Goal: Navigation & Orientation: Find specific page/section

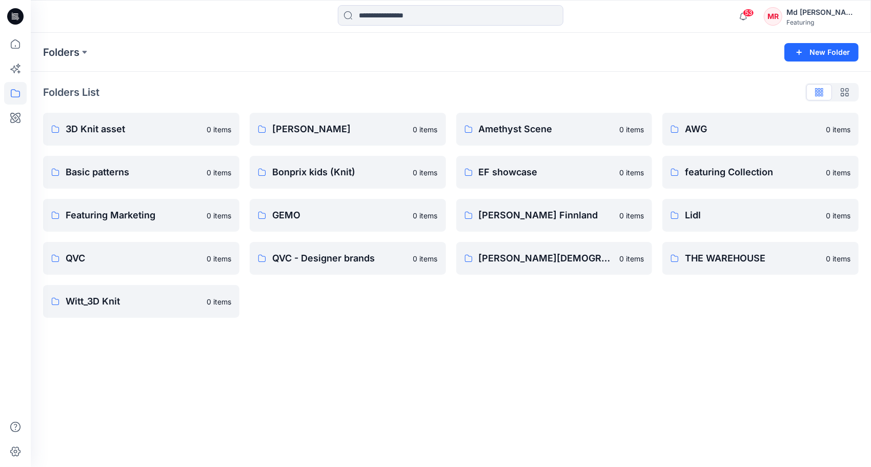
click at [539, 352] on div "Folders New Folder Folders List 3D Knit asset 0 items Basic patterns 0 items Fe…" at bounding box center [451, 250] width 840 height 434
click at [143, 132] on p "3D Knit asset" at bounding box center [140, 129] width 149 height 14
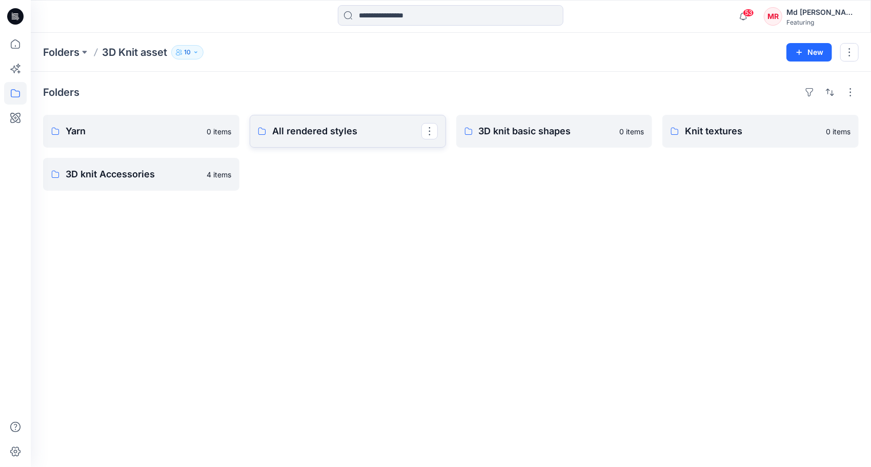
click at [302, 131] on p "All rendered styles" at bounding box center [346, 131] width 149 height 14
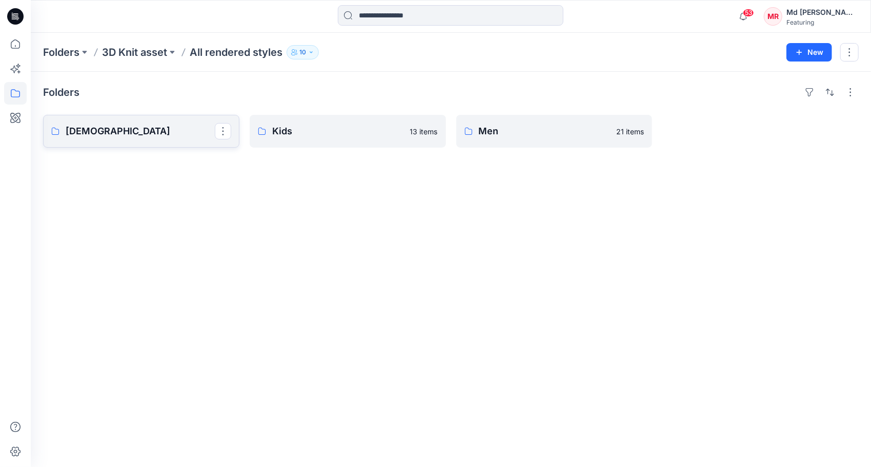
click at [171, 129] on p "[DEMOGRAPHIC_DATA]" at bounding box center [140, 131] width 149 height 14
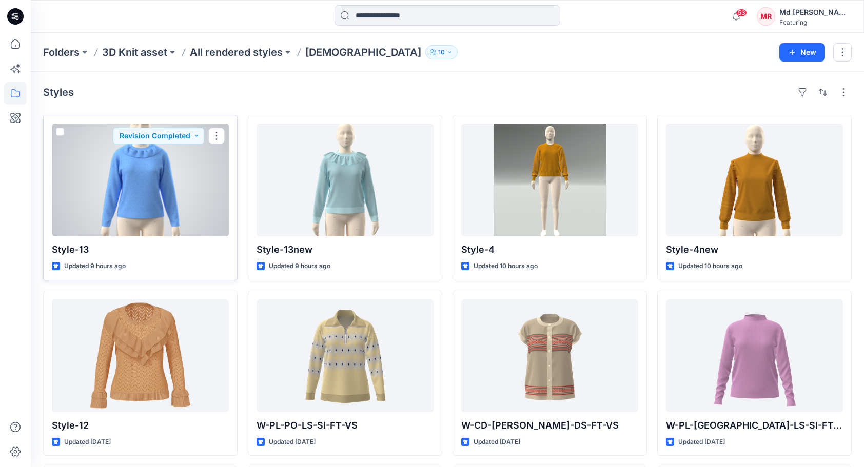
click at [162, 176] on div at bounding box center [140, 180] width 177 height 113
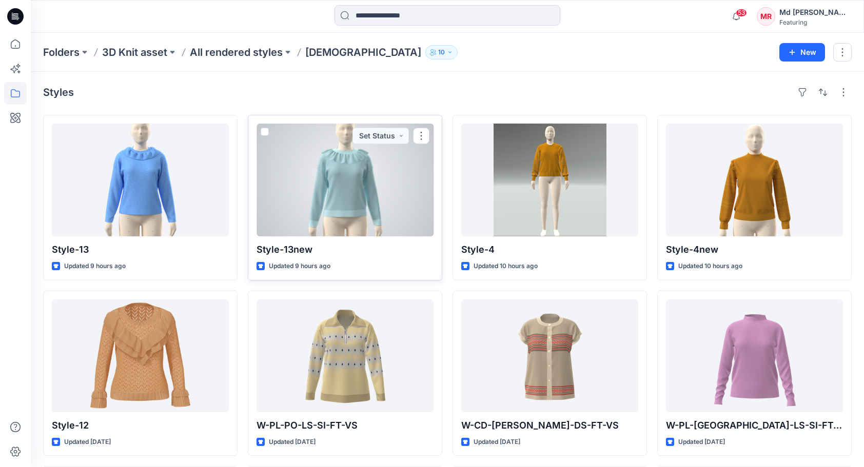
click at [357, 173] on div at bounding box center [344, 180] width 177 height 113
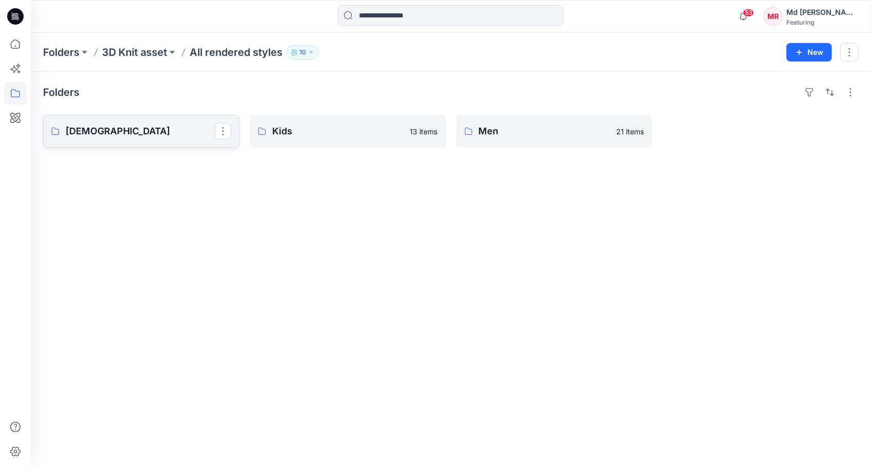
click at [130, 133] on p "[DEMOGRAPHIC_DATA]" at bounding box center [140, 131] width 149 height 14
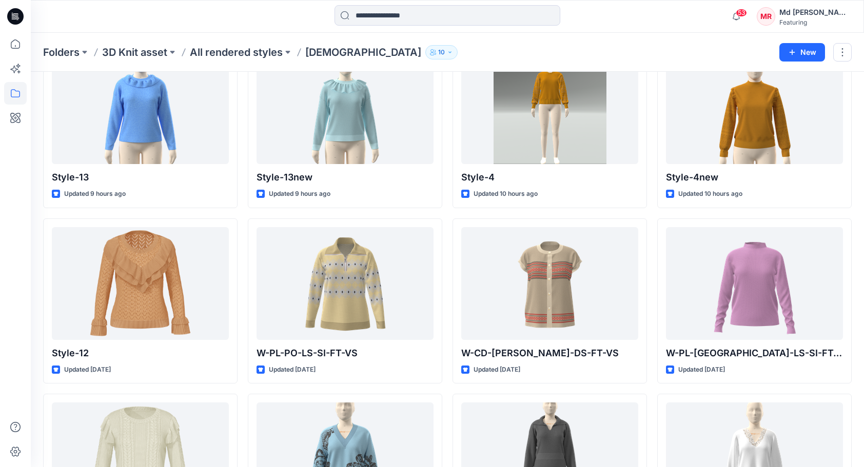
scroll to position [85, 0]
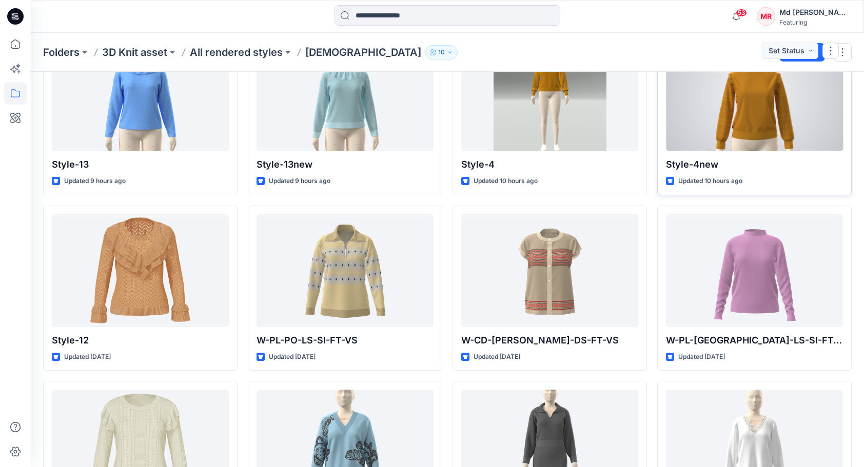
click at [834, 165] on p "Style-4new" at bounding box center [754, 164] width 177 height 14
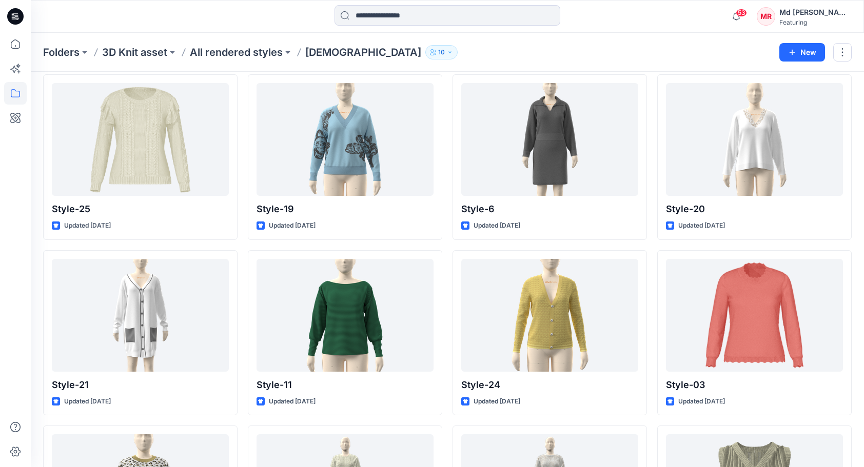
scroll to position [393, 0]
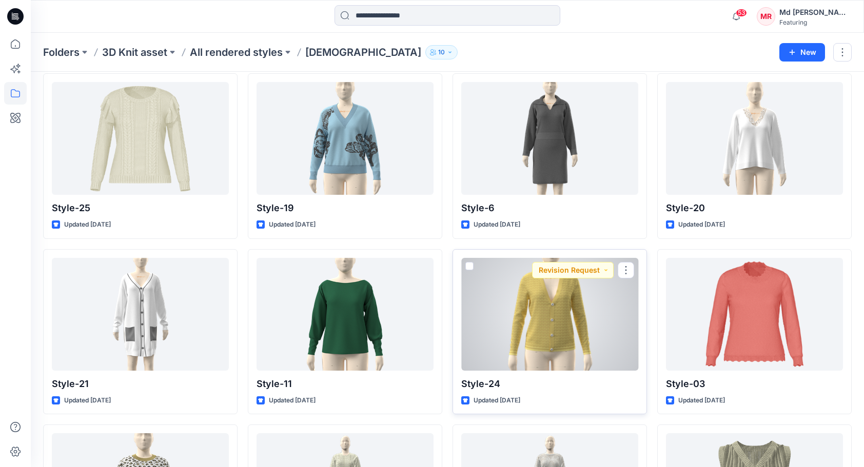
click at [549, 302] on div at bounding box center [549, 314] width 177 height 113
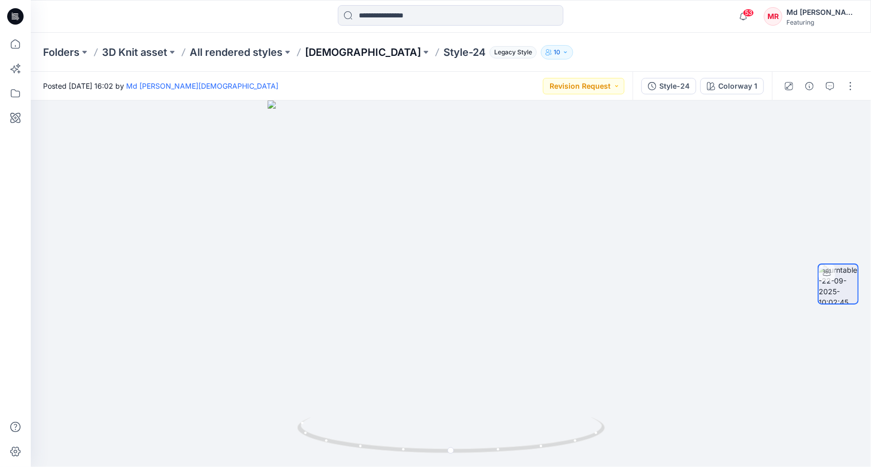
click at [328, 52] on p "[DEMOGRAPHIC_DATA]" at bounding box center [363, 52] width 116 height 14
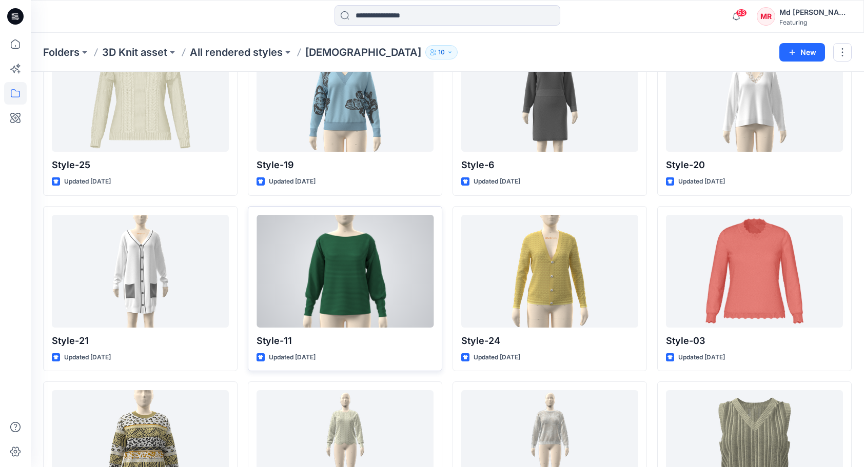
scroll to position [468, 0]
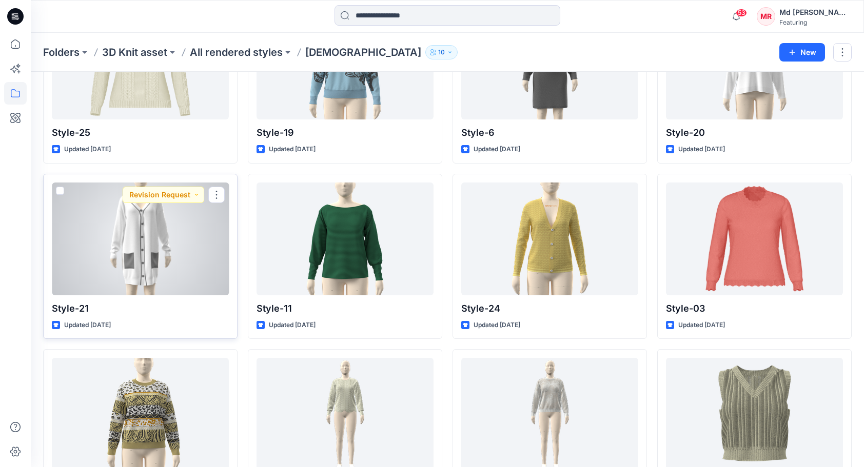
click at [167, 240] on div at bounding box center [140, 239] width 177 height 113
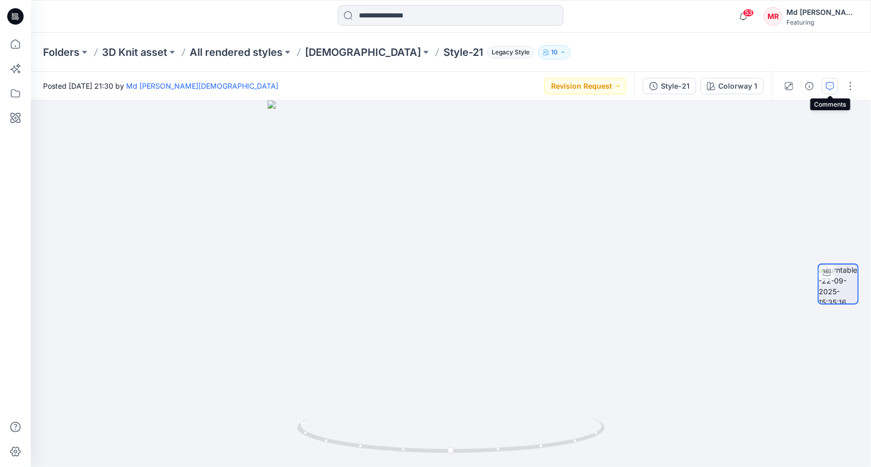
click at [832, 88] on icon "button" at bounding box center [830, 86] width 8 height 8
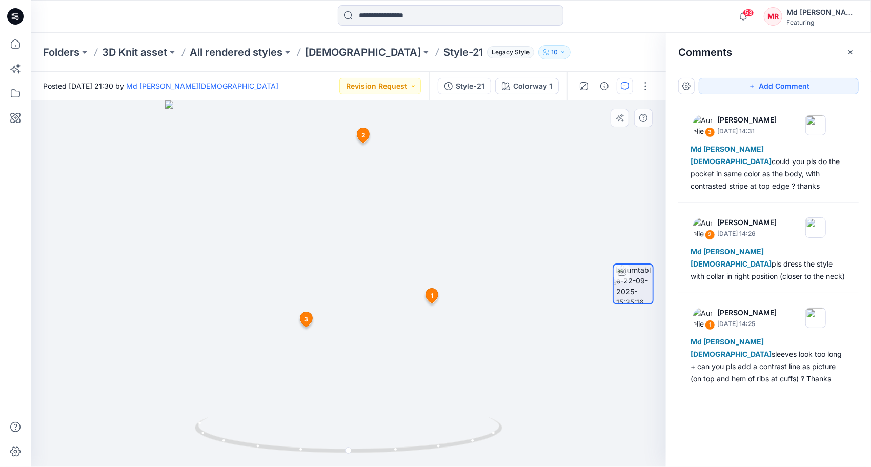
click at [364, 138] on span "2" at bounding box center [364, 135] width 4 height 9
click at [432, 292] on span "1" at bounding box center [432, 295] width 3 height 9
